Goal: Task Accomplishment & Management: Use online tool/utility

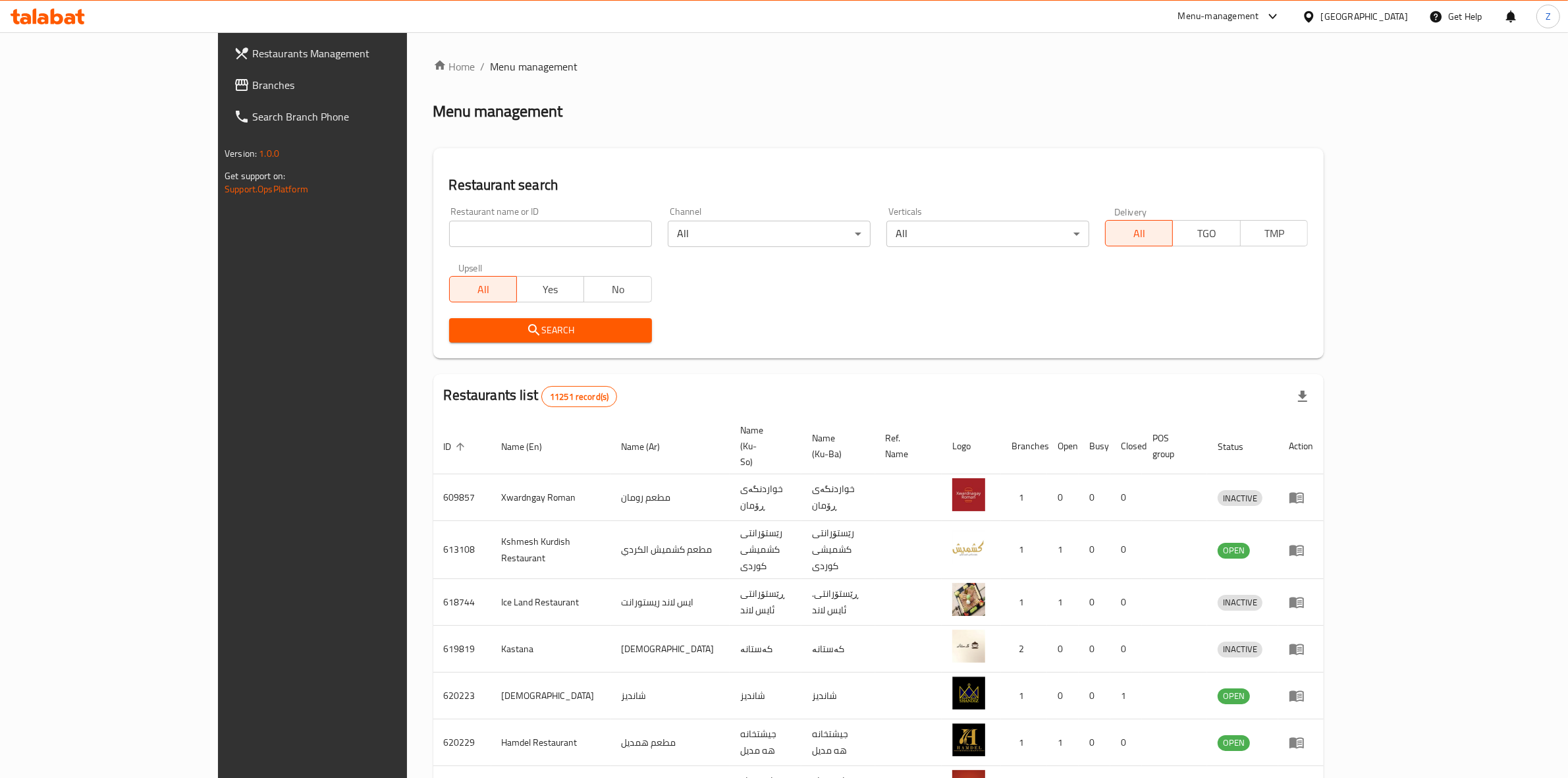
click at [449, 238] on input "search" at bounding box center [550, 233] width 202 height 26
click button "Search" at bounding box center [550, 330] width 202 height 24
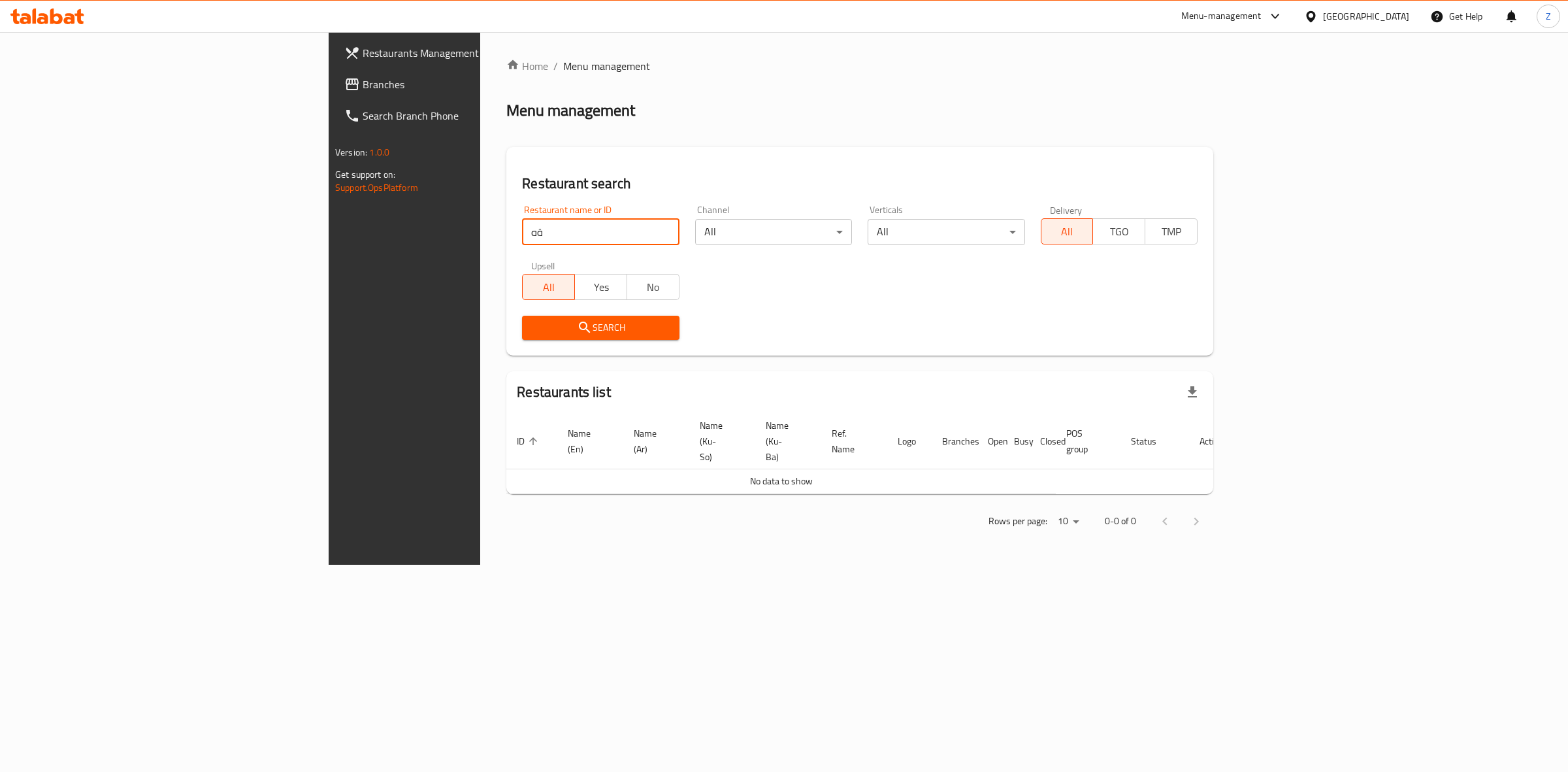
type input "ة"
type input "mi9"
click button "Search" at bounding box center [600, 328] width 156 height 24
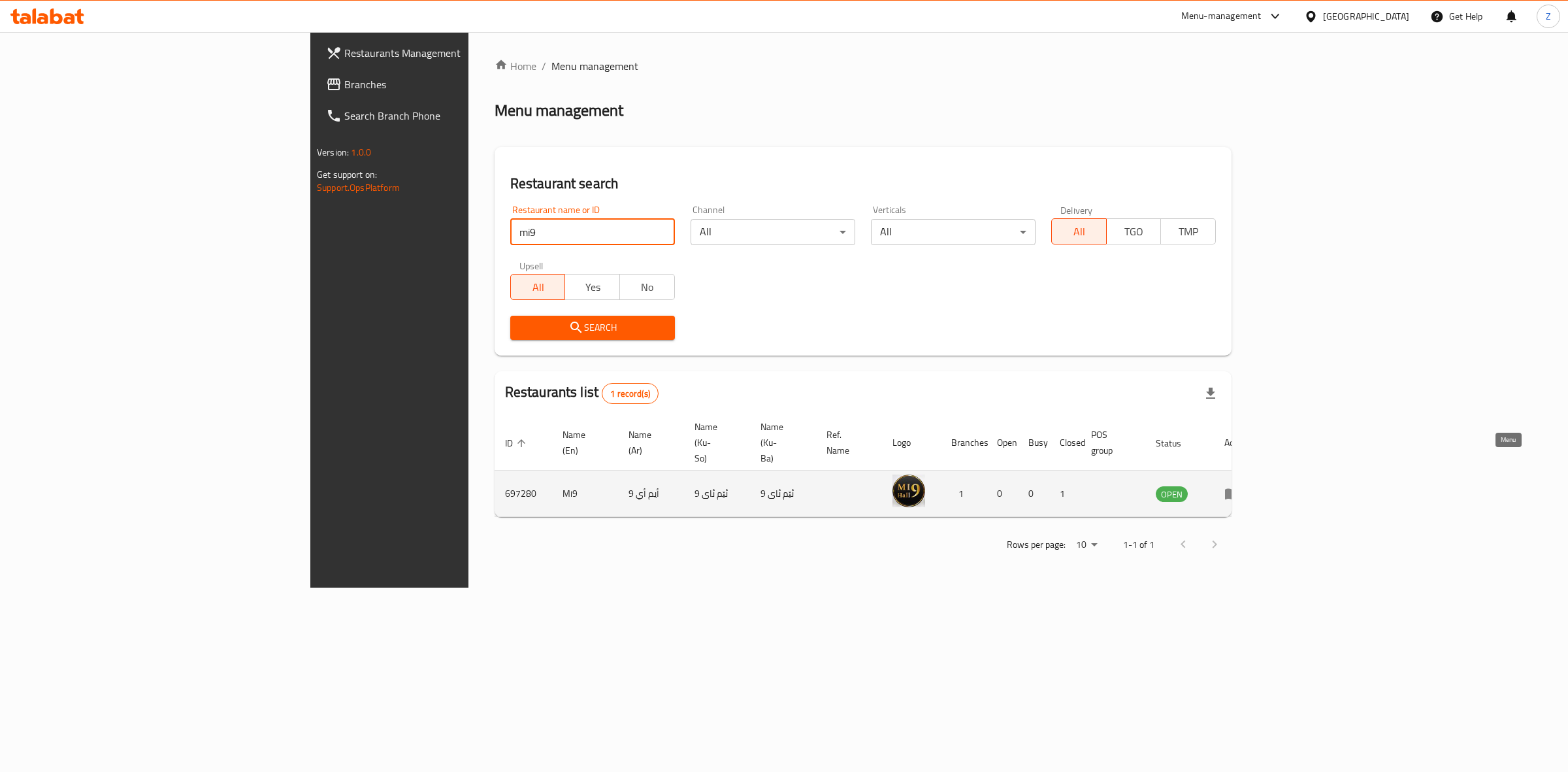
click at [1238, 492] on icon "enhanced table" at bounding box center [1235, 494] width 5 height 5
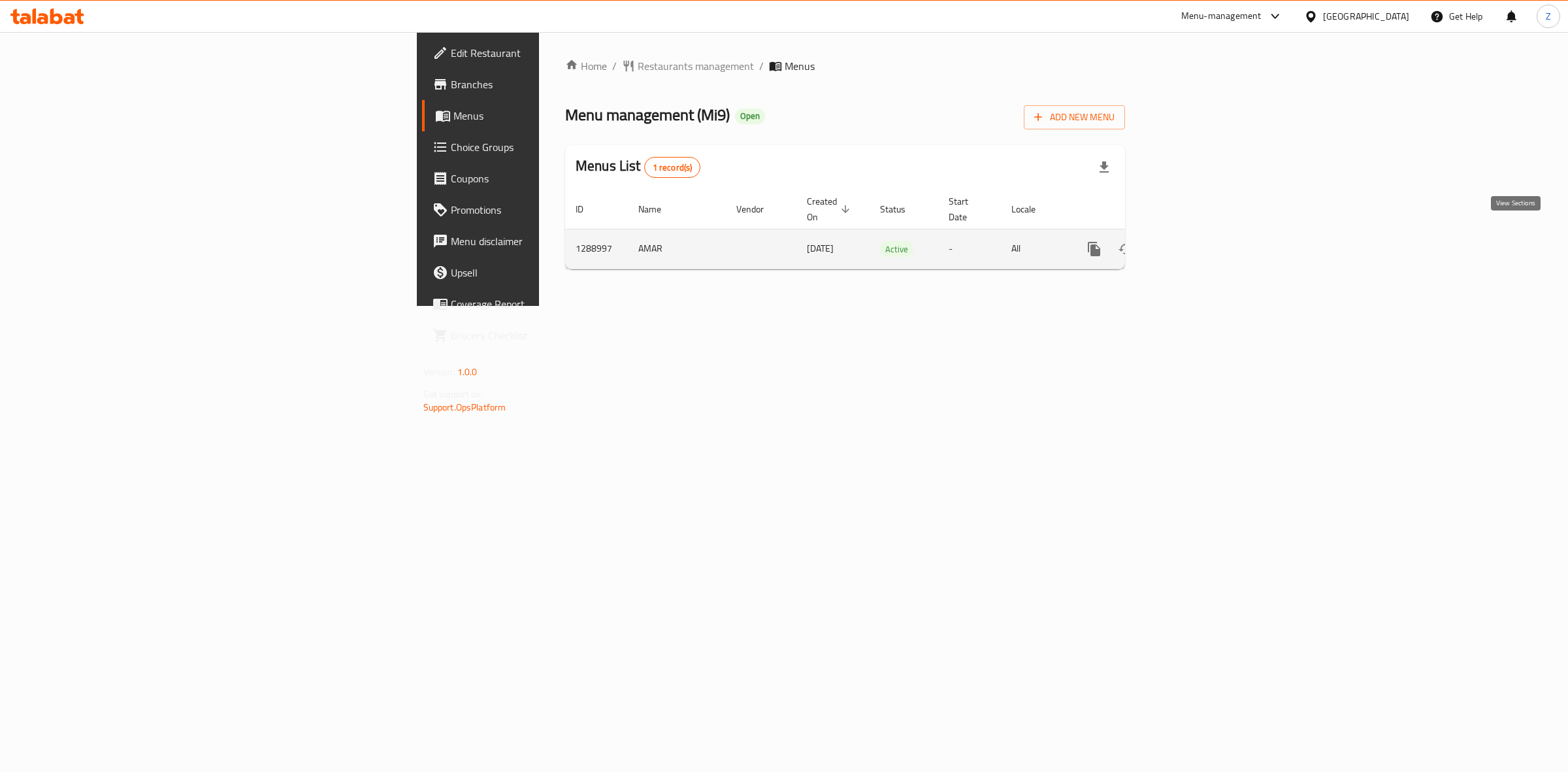
click at [1204, 243] on link "enhanced table" at bounding box center [1188, 249] width 32 height 32
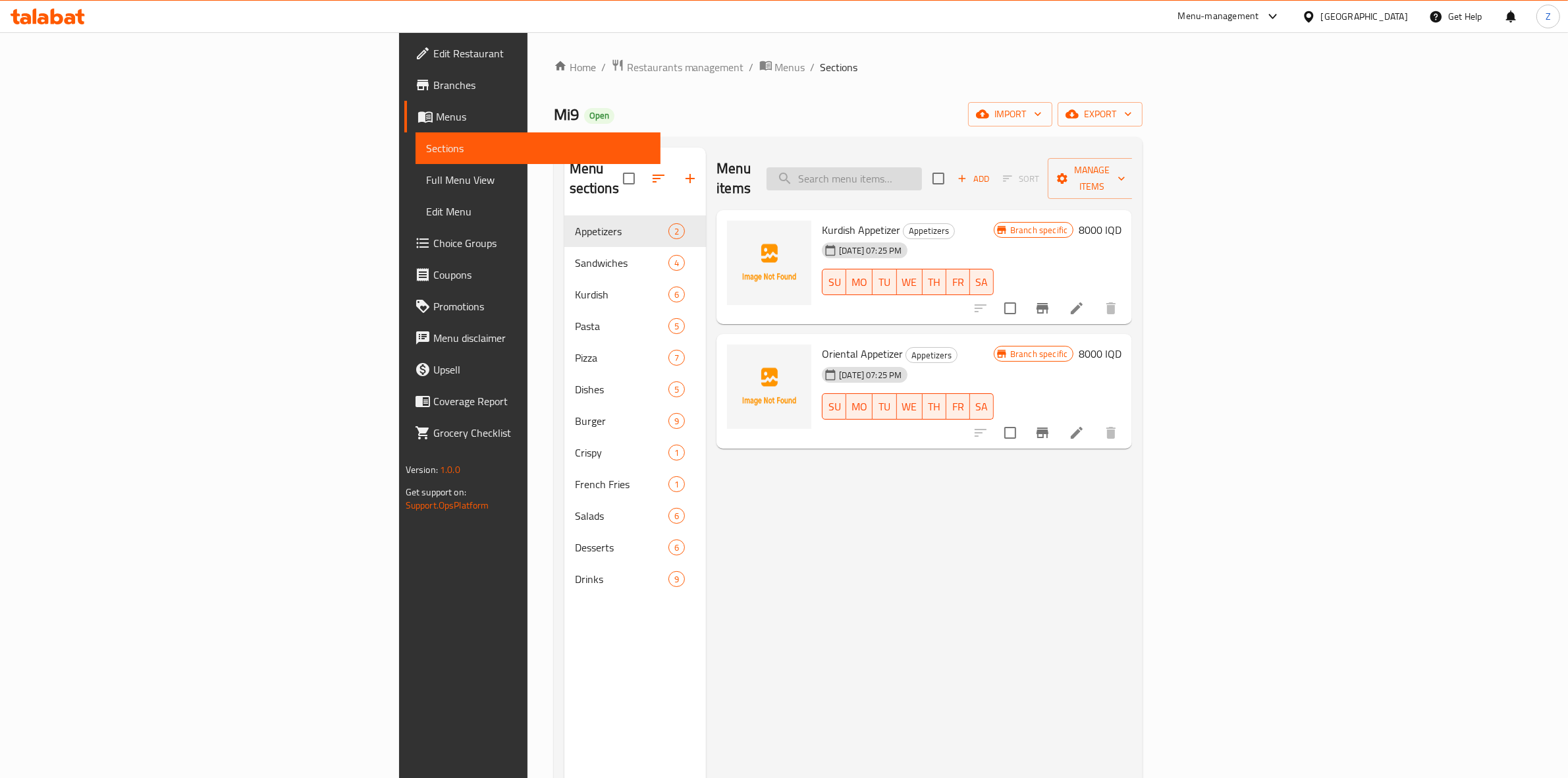
click at [923, 176] on input "search" at bounding box center [845, 179] width 156 height 23
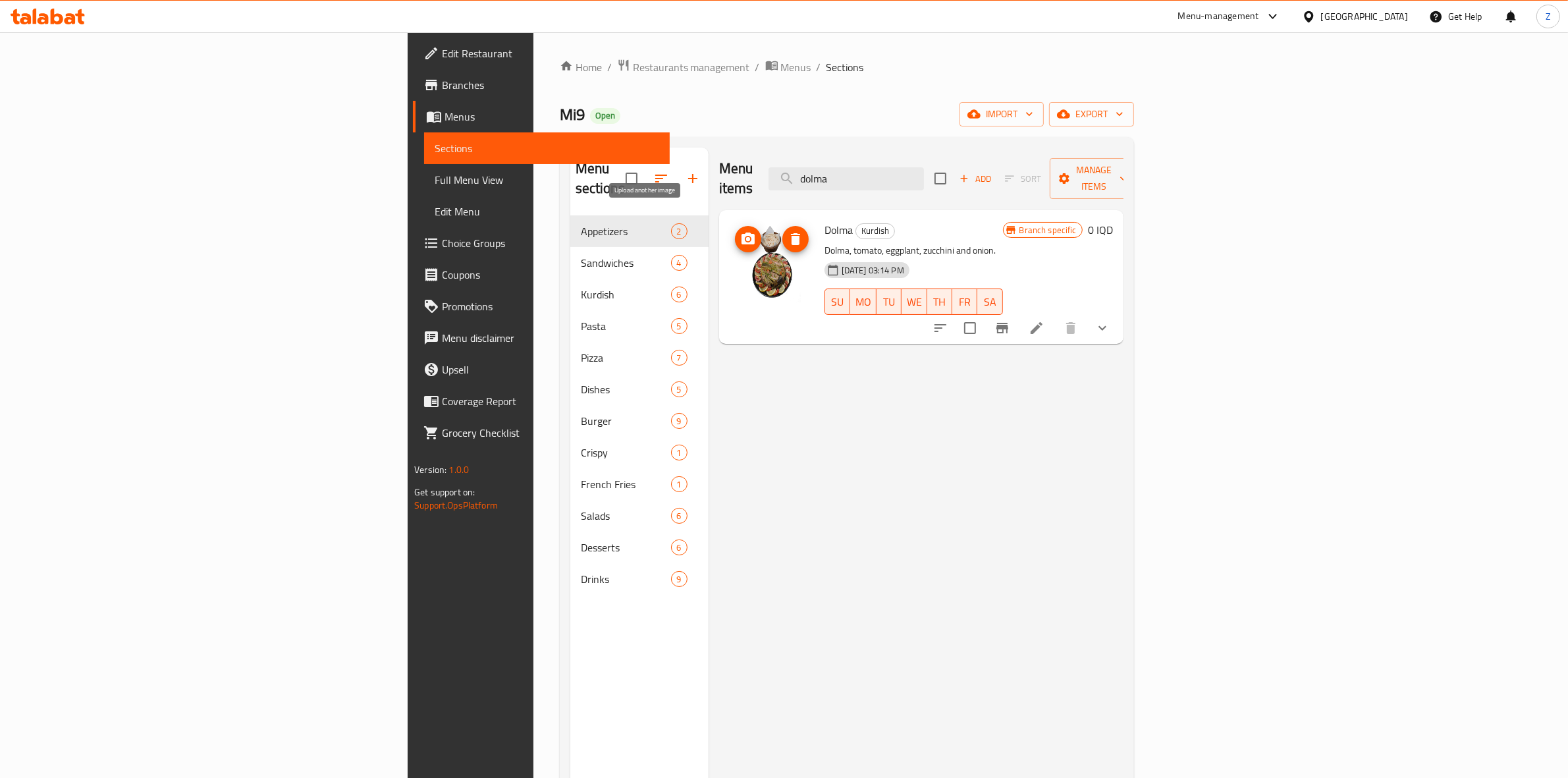
type input "dolma"
click at [740, 231] on icon "upload picture" at bounding box center [748, 239] width 16 height 16
